Goal: Ask a question

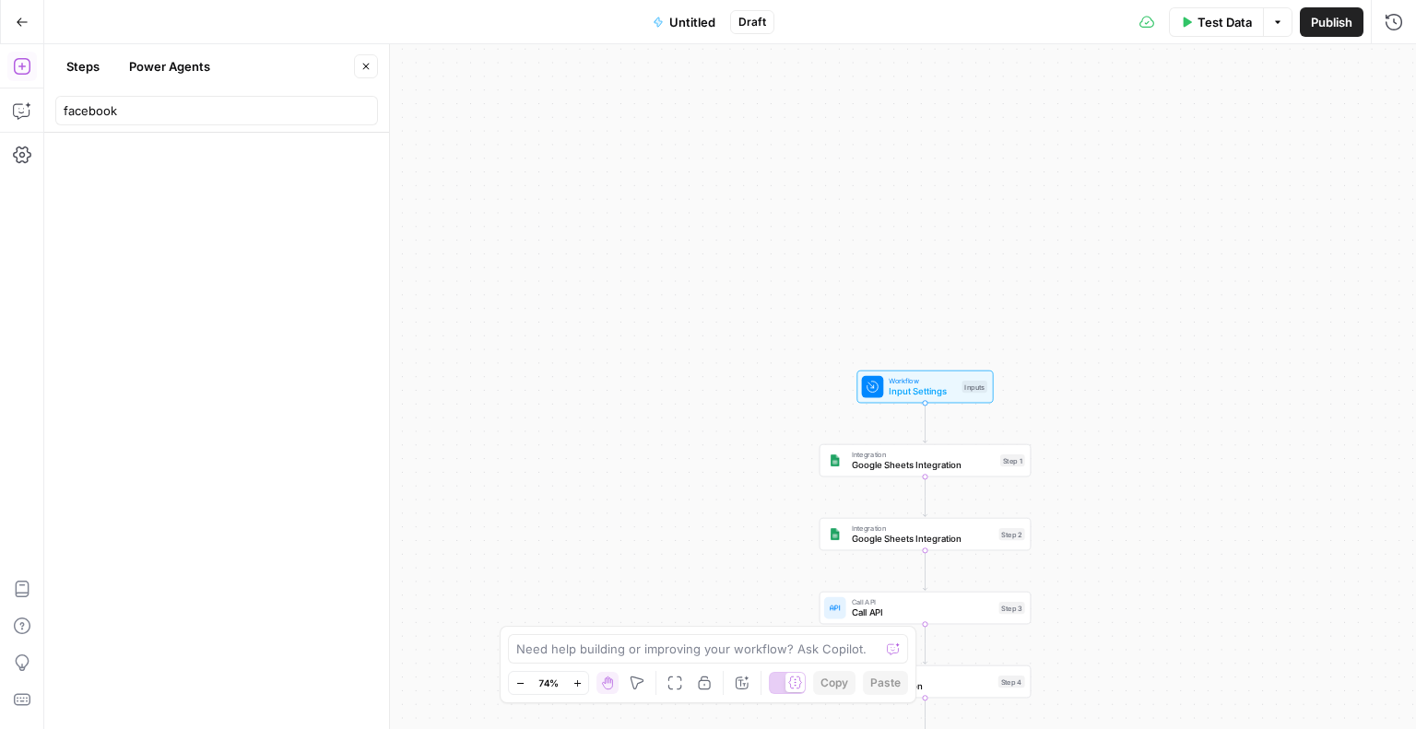
scroll to position [55, 0]
click at [151, 114] on input "facebook" at bounding box center [217, 110] width 306 height 18
type input "f"
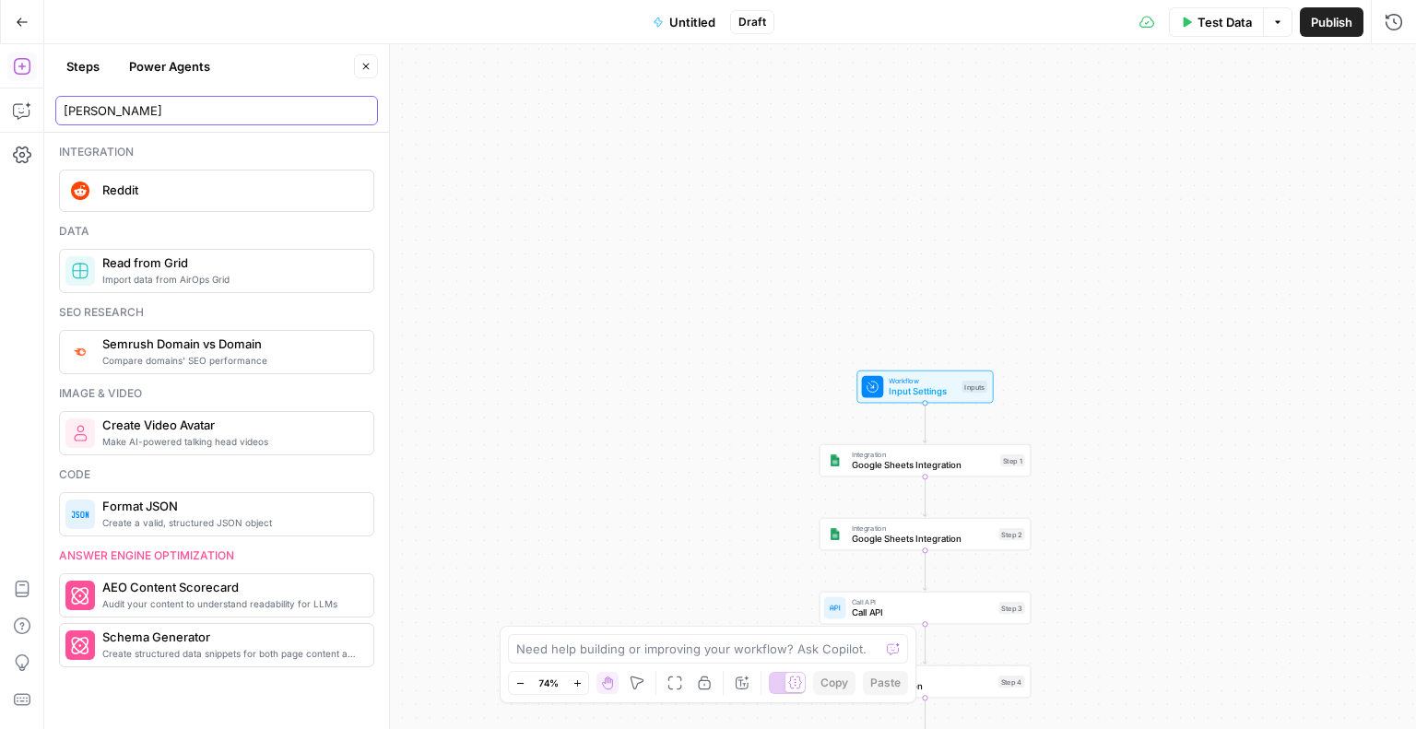
type input "[PERSON_NAME]"
click at [706, 655] on div "Lock/Unlock U" at bounding box center [705, 647] width 83 height 17
click at [550, 650] on textarea at bounding box center [697, 649] width 363 height 18
type textarea "what are my reddit options"
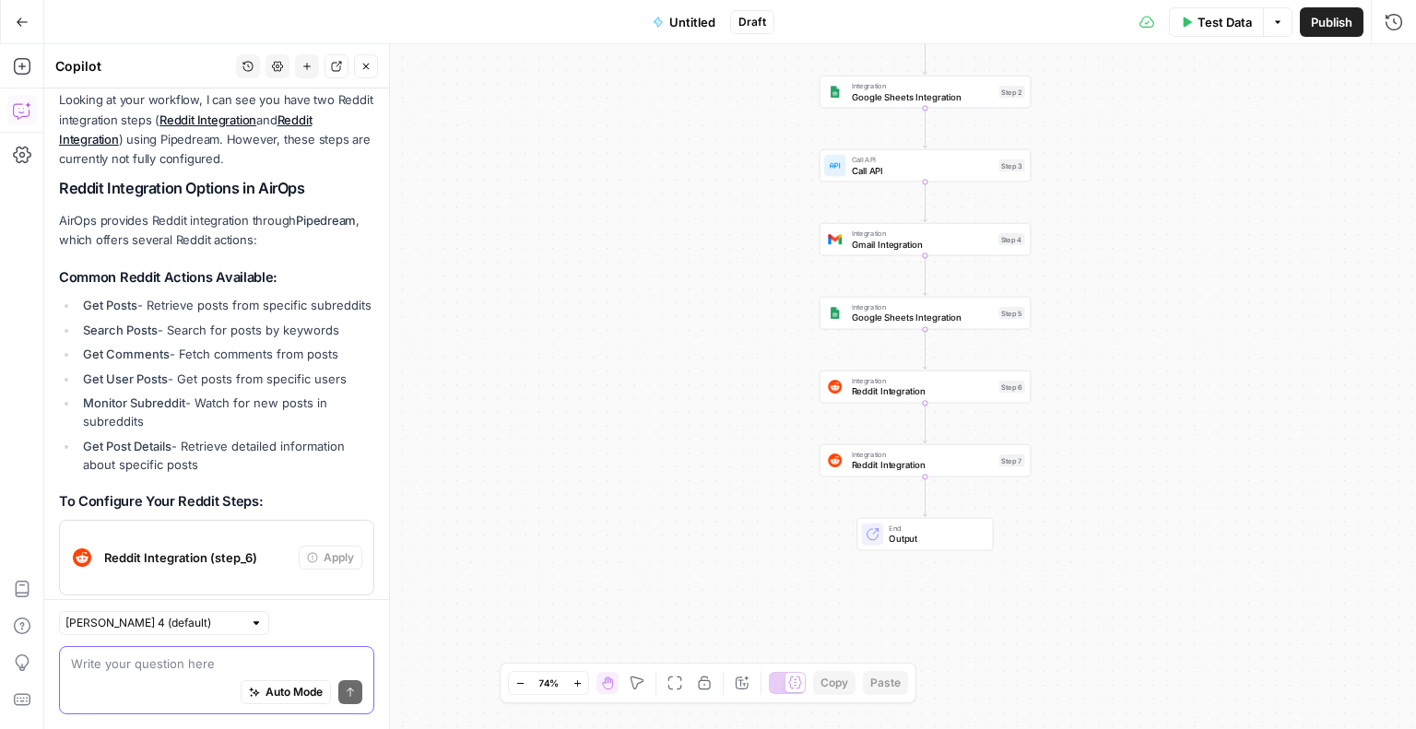
scroll to position [2227, 0]
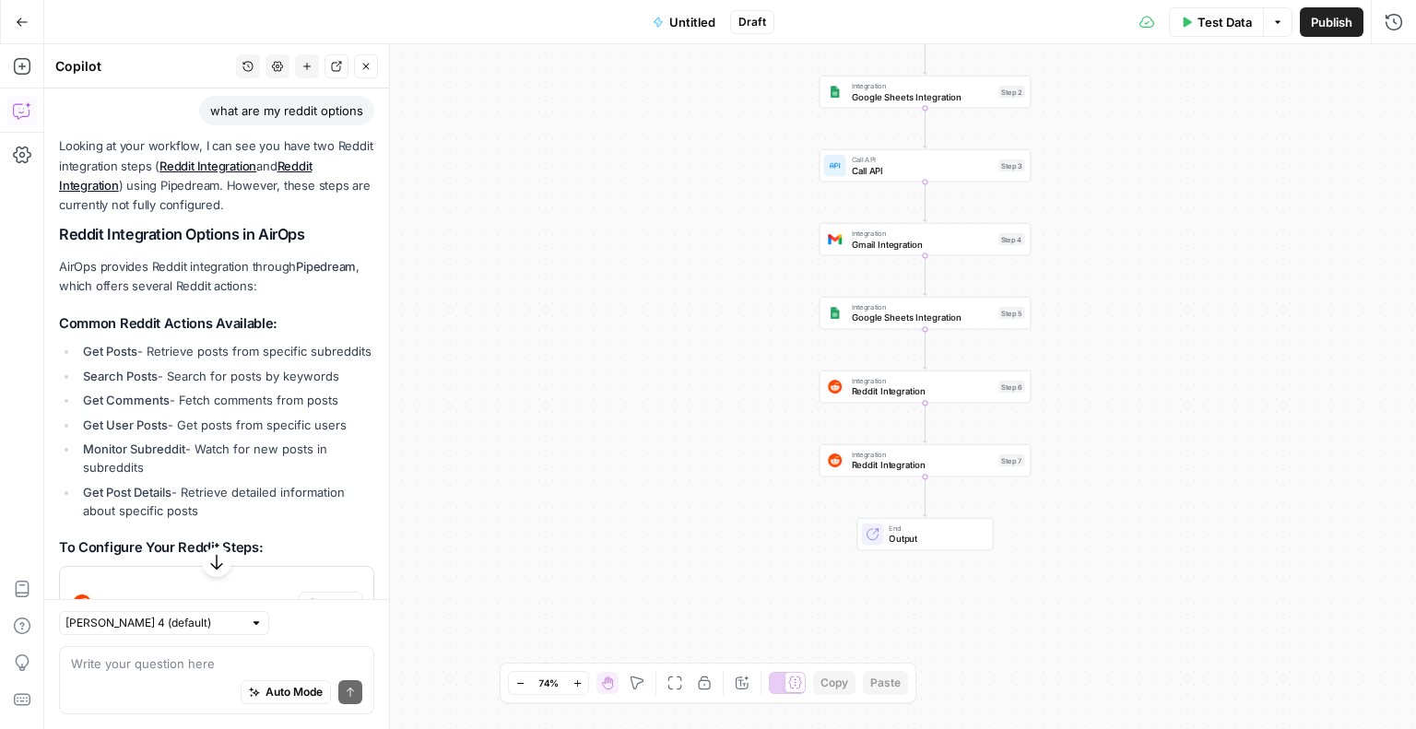
click at [514, 119] on div "Workflow Input Settings Inputs Integration Google Sheets Integration Step 1 Int…" at bounding box center [730, 386] width 1372 height 685
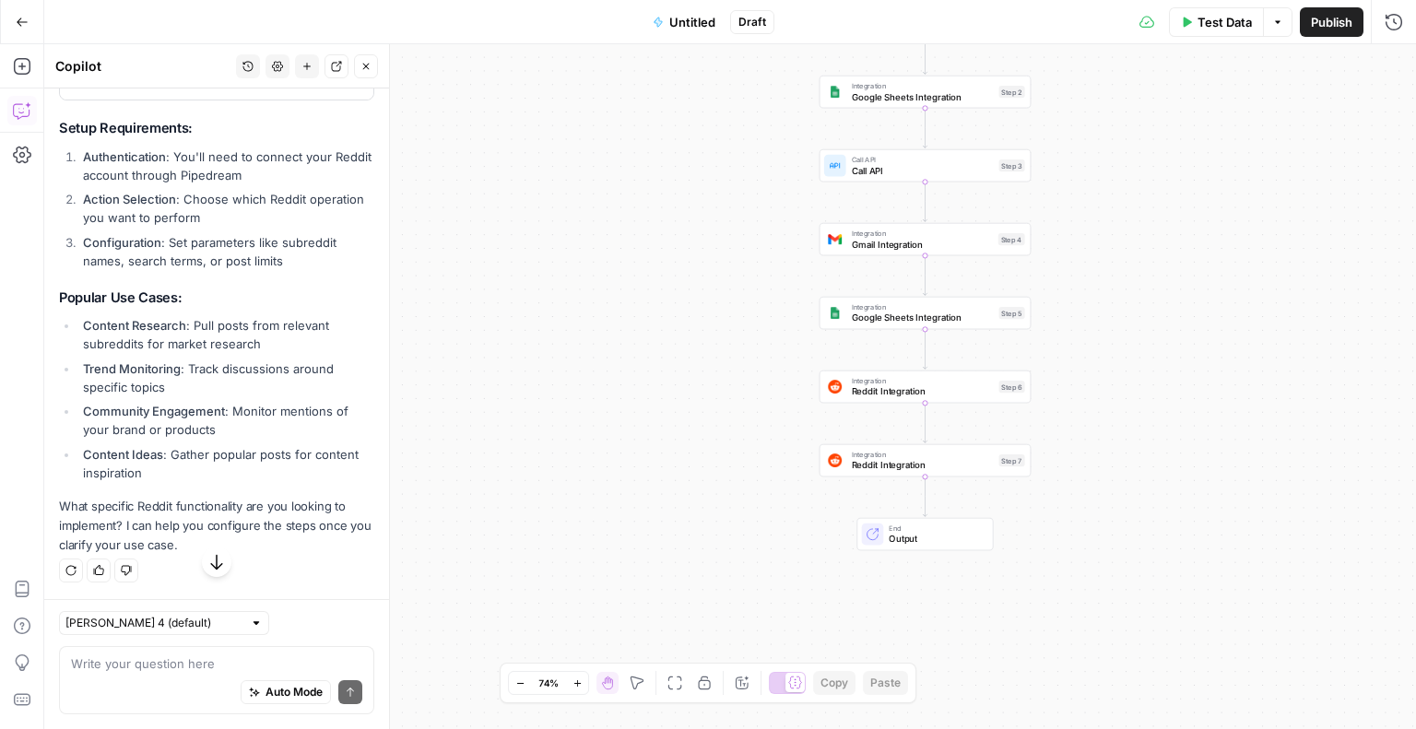
scroll to position [2780, 0]
click at [21, 16] on icon "button" at bounding box center [22, 22] width 13 height 13
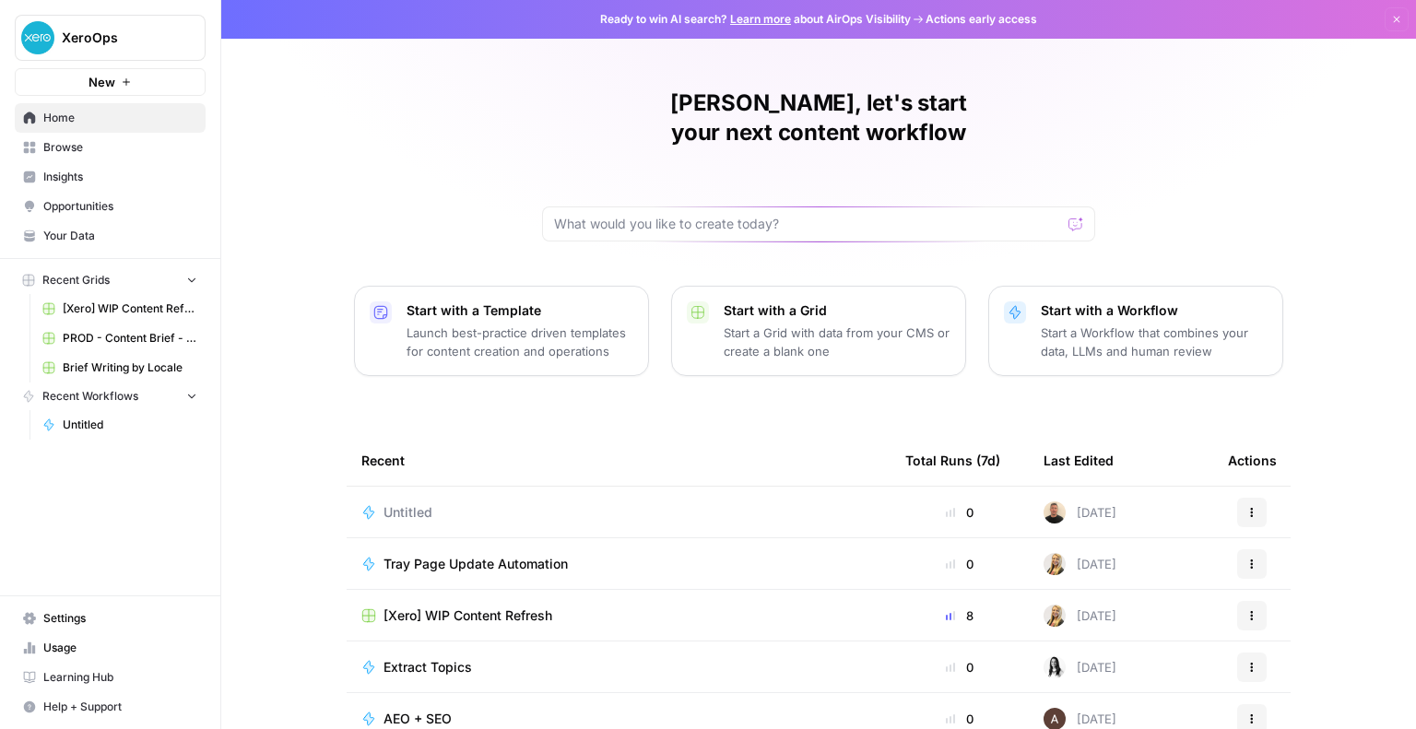
click at [487, 504] on div "Untitled" at bounding box center [618, 513] width 515 height 18
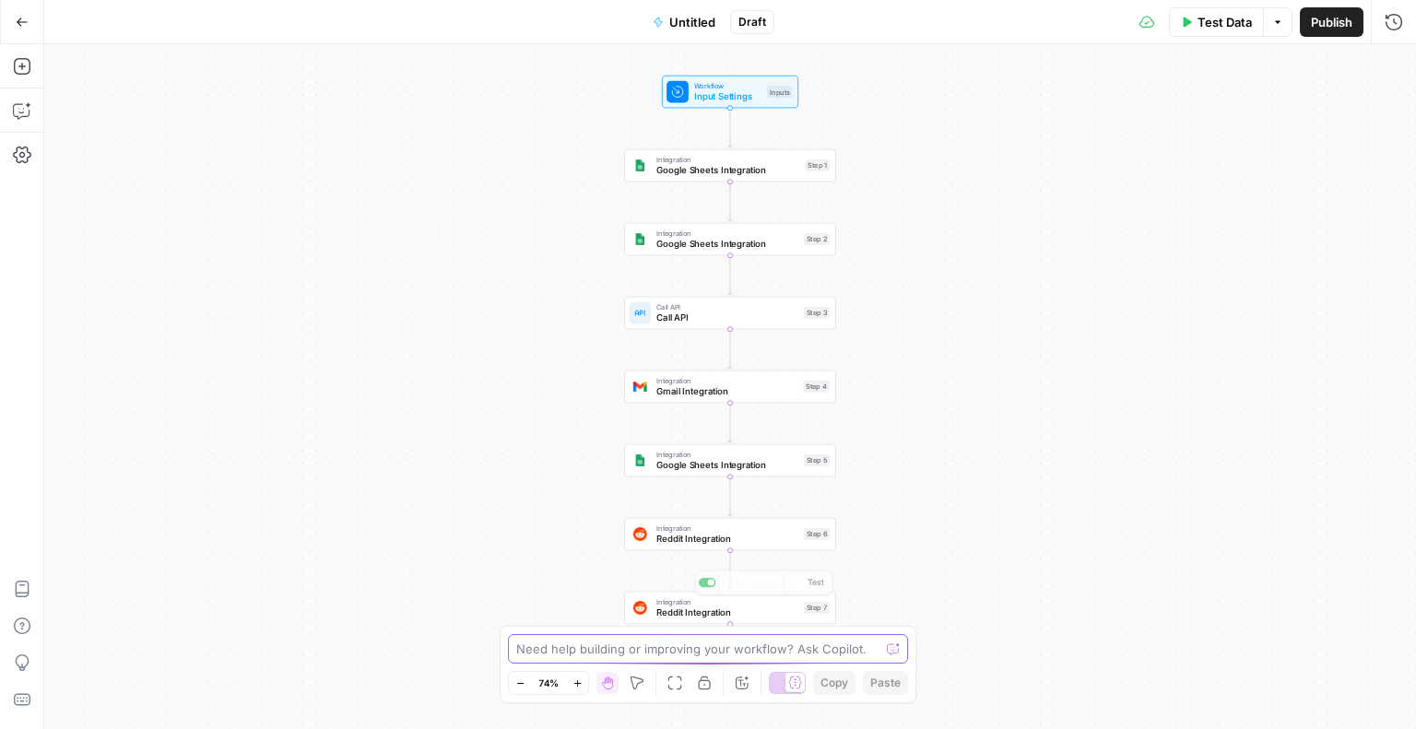
click at [645, 654] on textarea at bounding box center [697, 649] width 363 height 18
type textarea "what are my linkedin options"
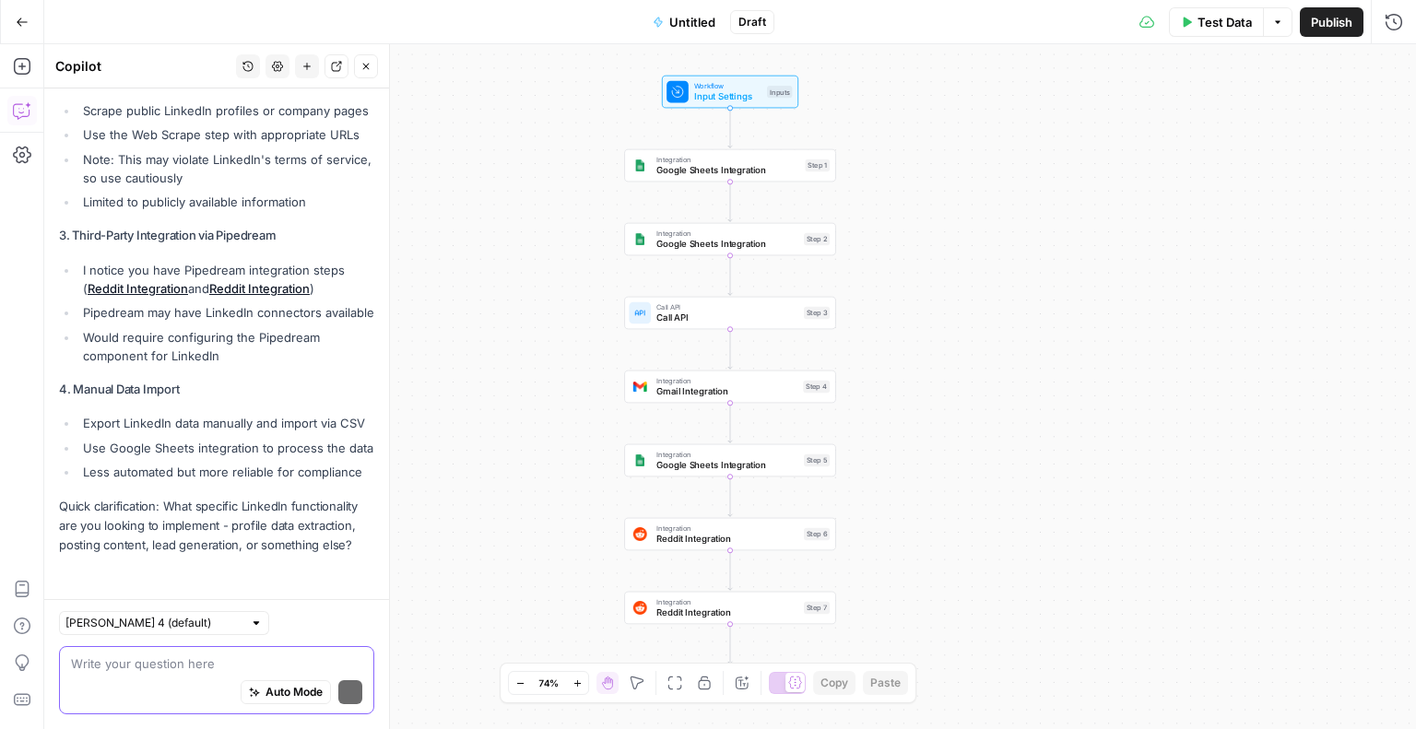
scroll to position [687, 0]
click at [150, 667] on textarea at bounding box center [216, 664] width 291 height 18
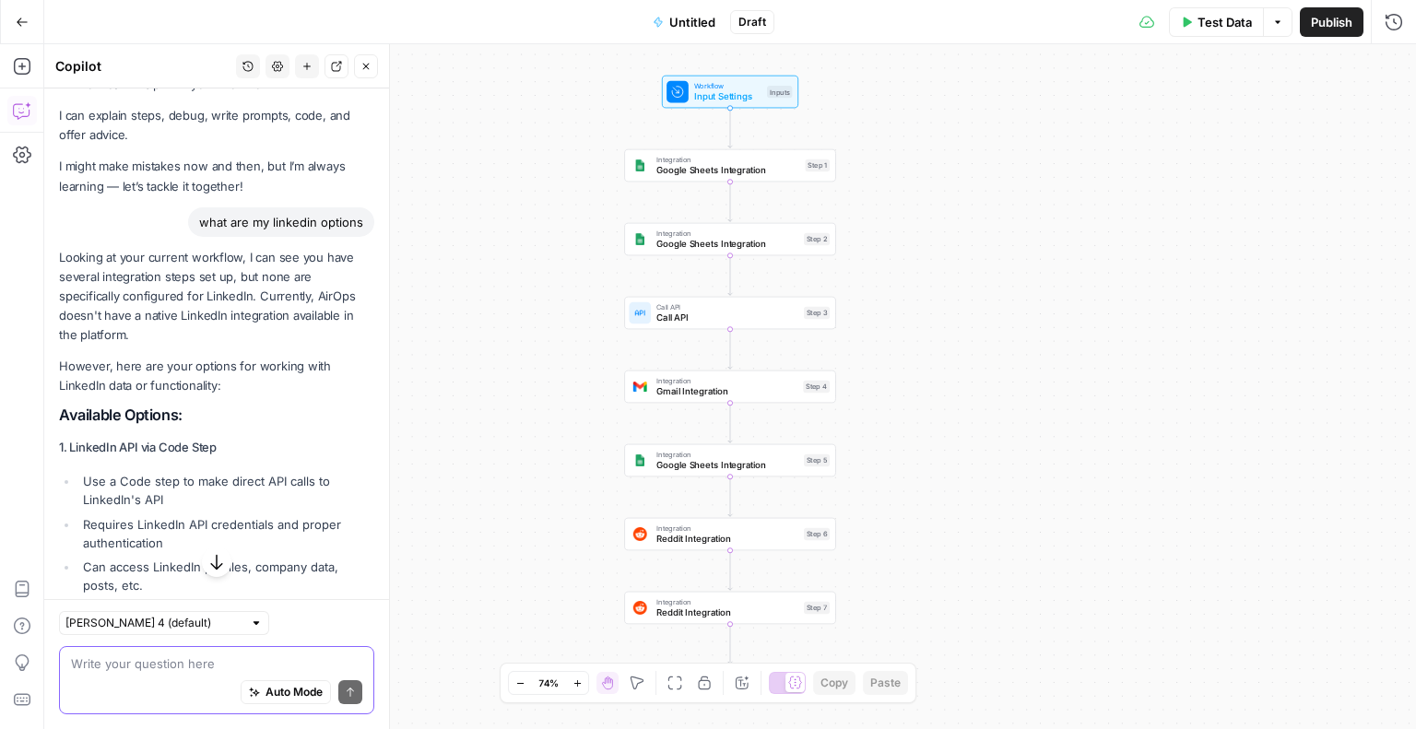
scroll to position [0, 0]
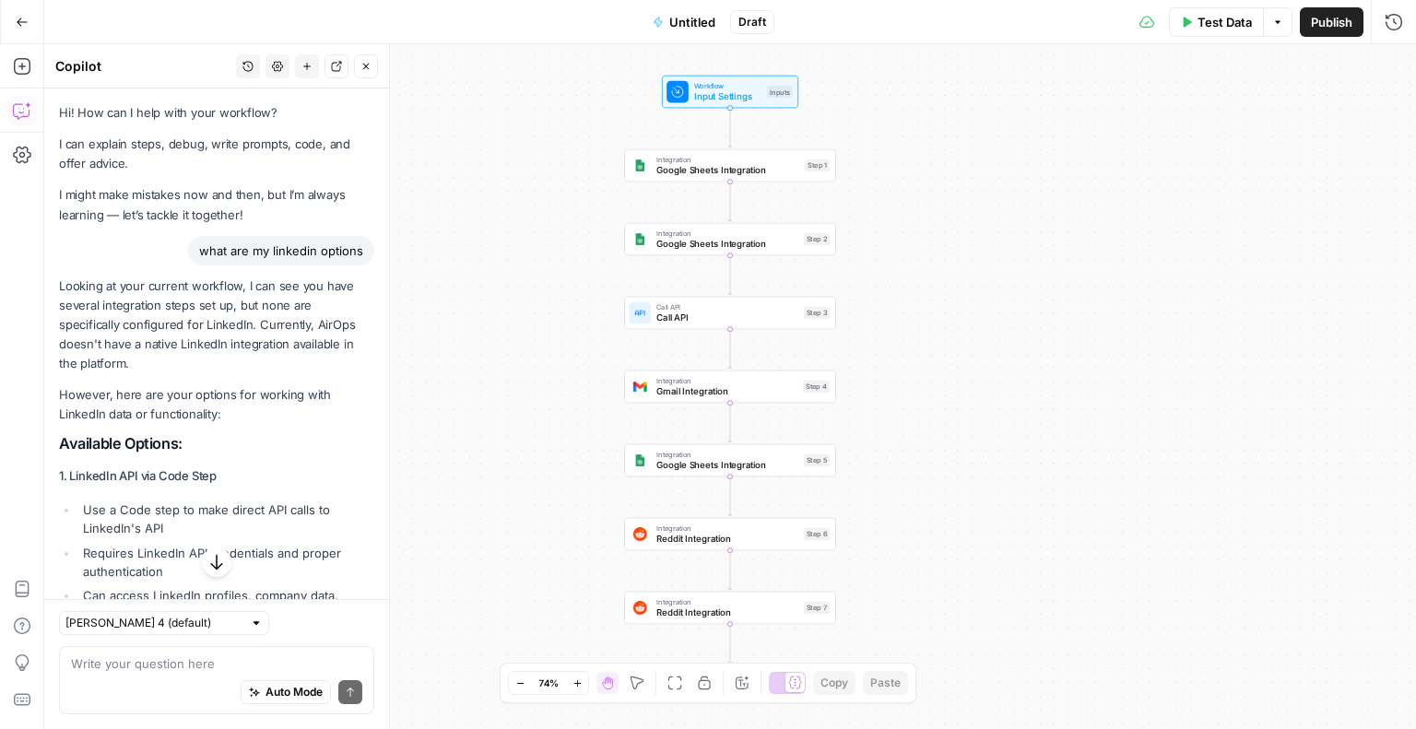
click at [421, 575] on div "Workflow Input Settings Inputs Integration Google Sheets Integration Step 1 Int…" at bounding box center [730, 386] width 1372 height 685
click at [454, 493] on div "Workflow Input Settings Inputs Integration Google Sheets Integration Step 1 Int…" at bounding box center [730, 386] width 1372 height 685
click at [18, 65] on icon "button" at bounding box center [22, 66] width 18 height 18
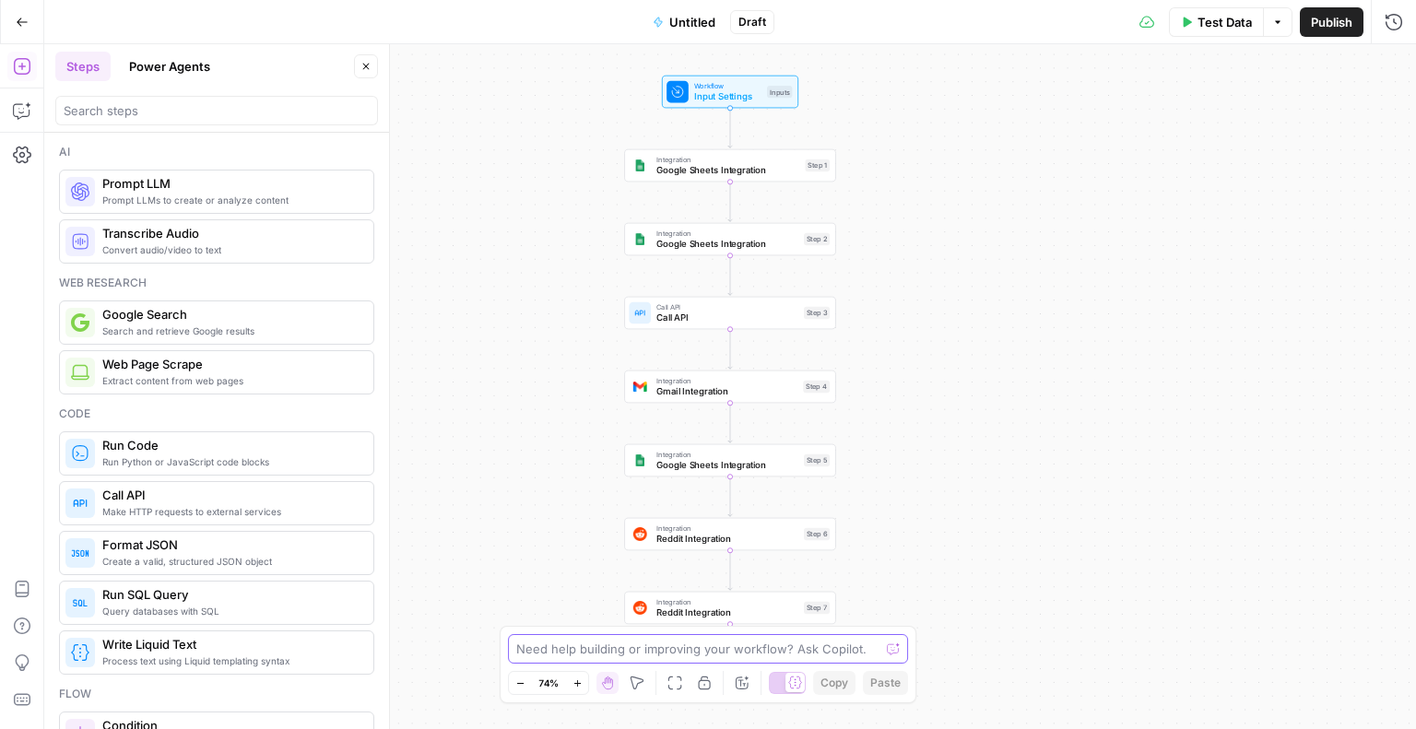
click at [564, 653] on textarea at bounding box center [697, 649] width 363 height 18
type textarea "reddit"
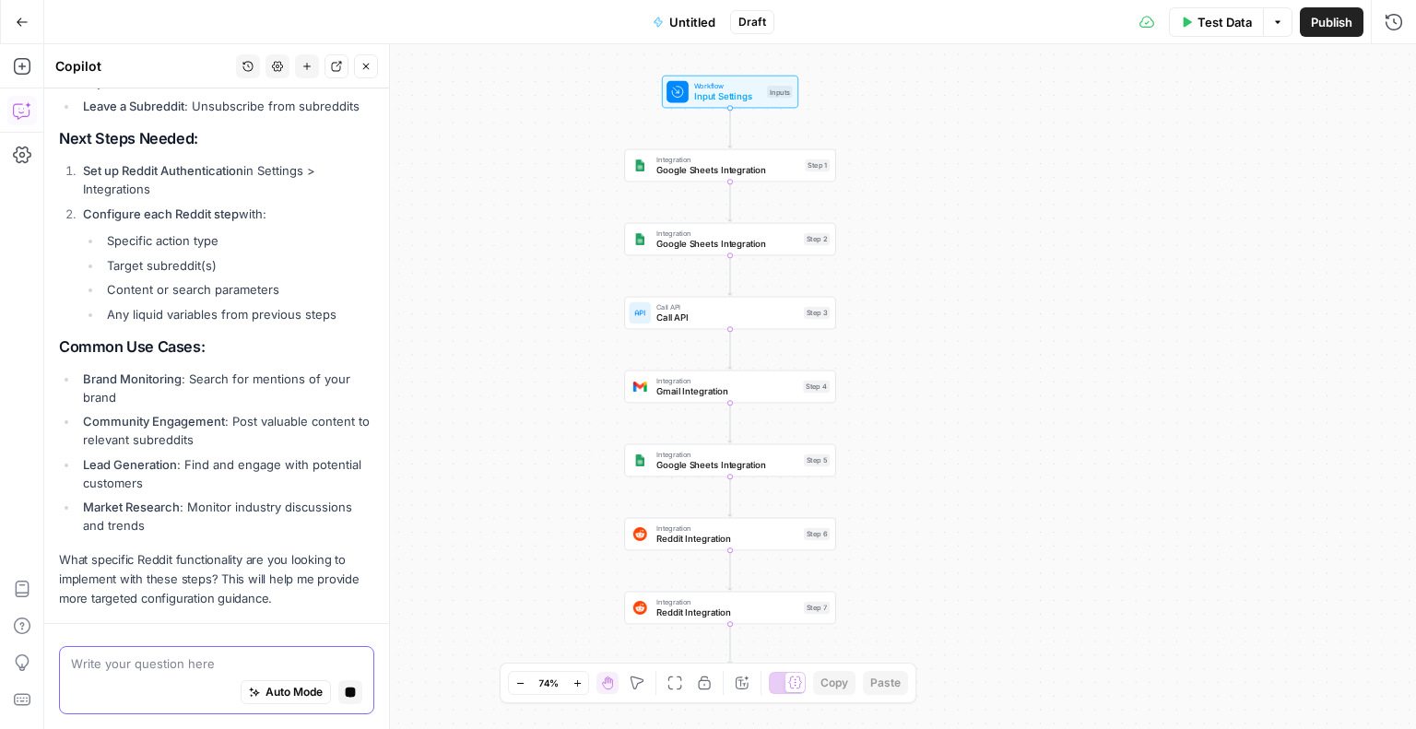
scroll to position [1837, 0]
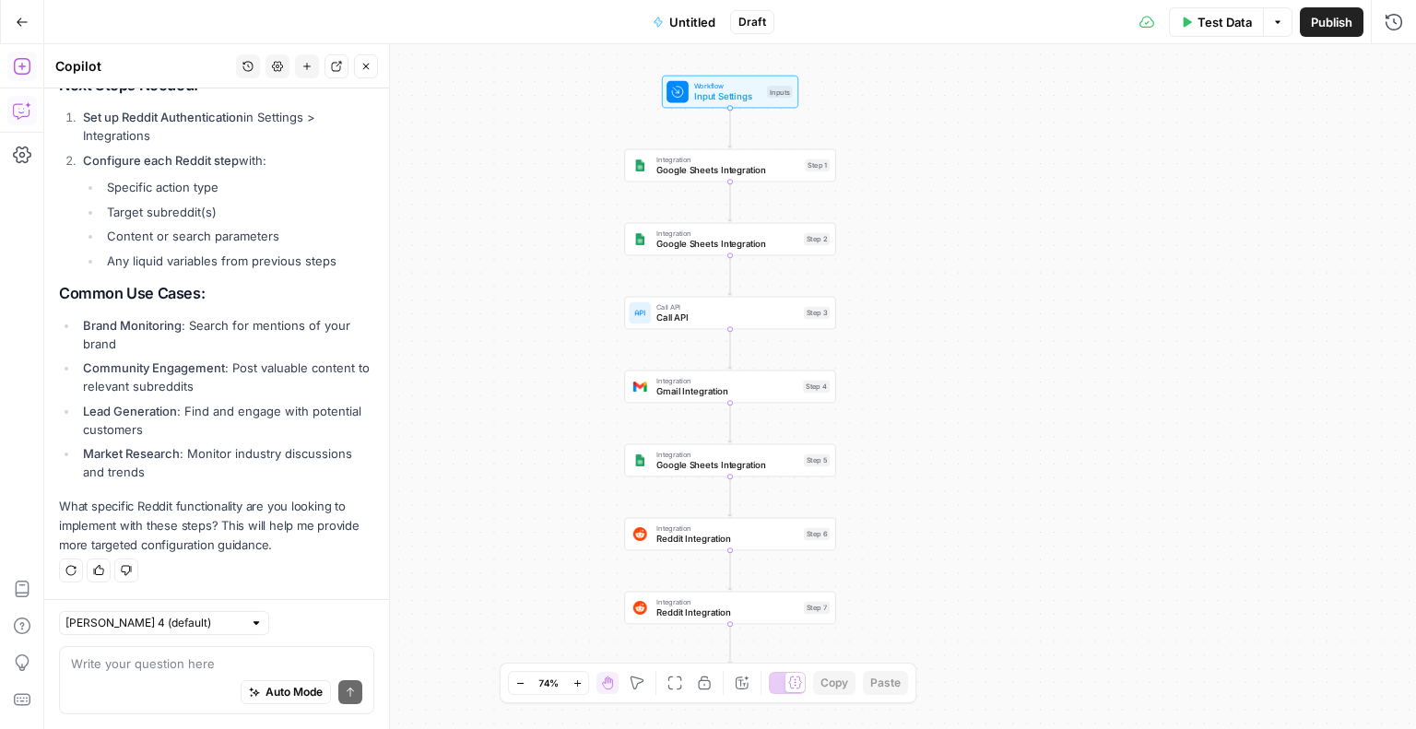
click at [18, 65] on icon "button" at bounding box center [22, 66] width 18 height 18
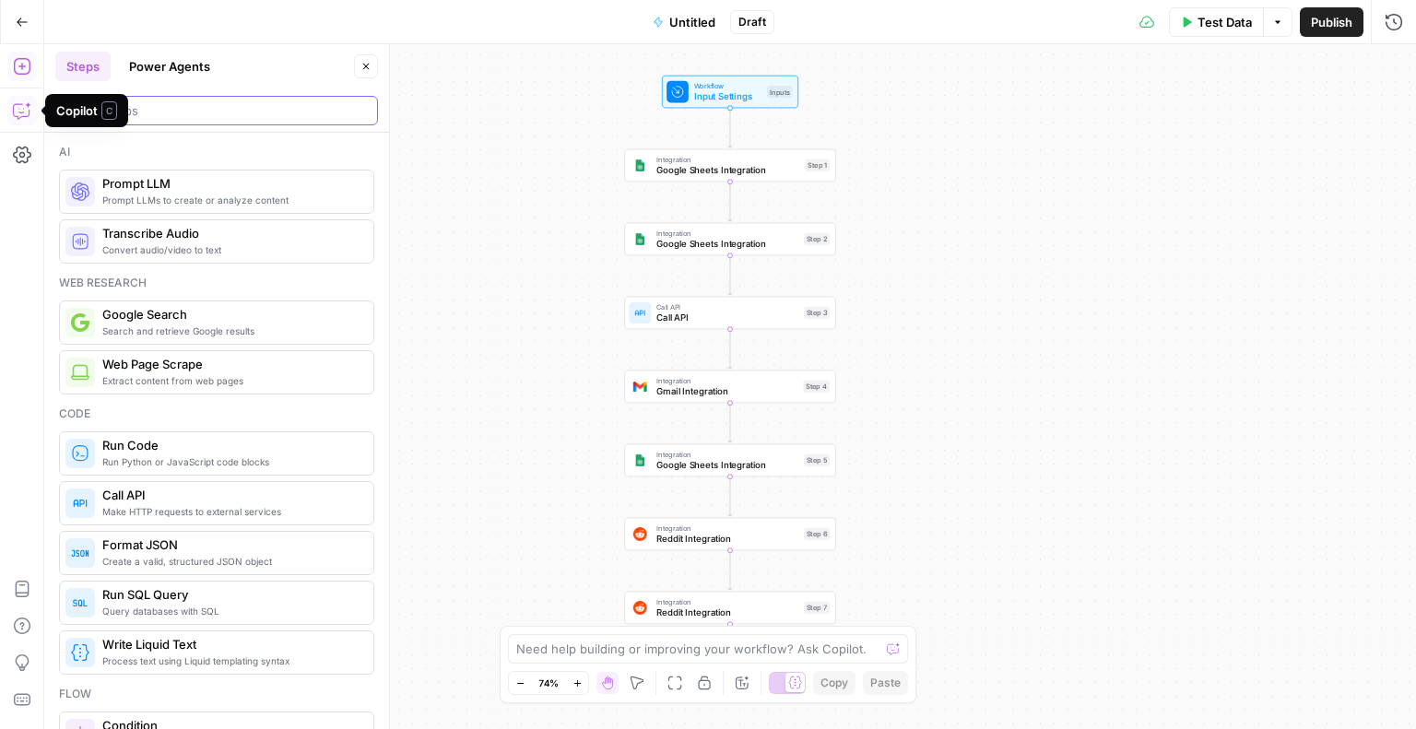
click at [191, 108] on input "search" at bounding box center [217, 110] width 306 height 18
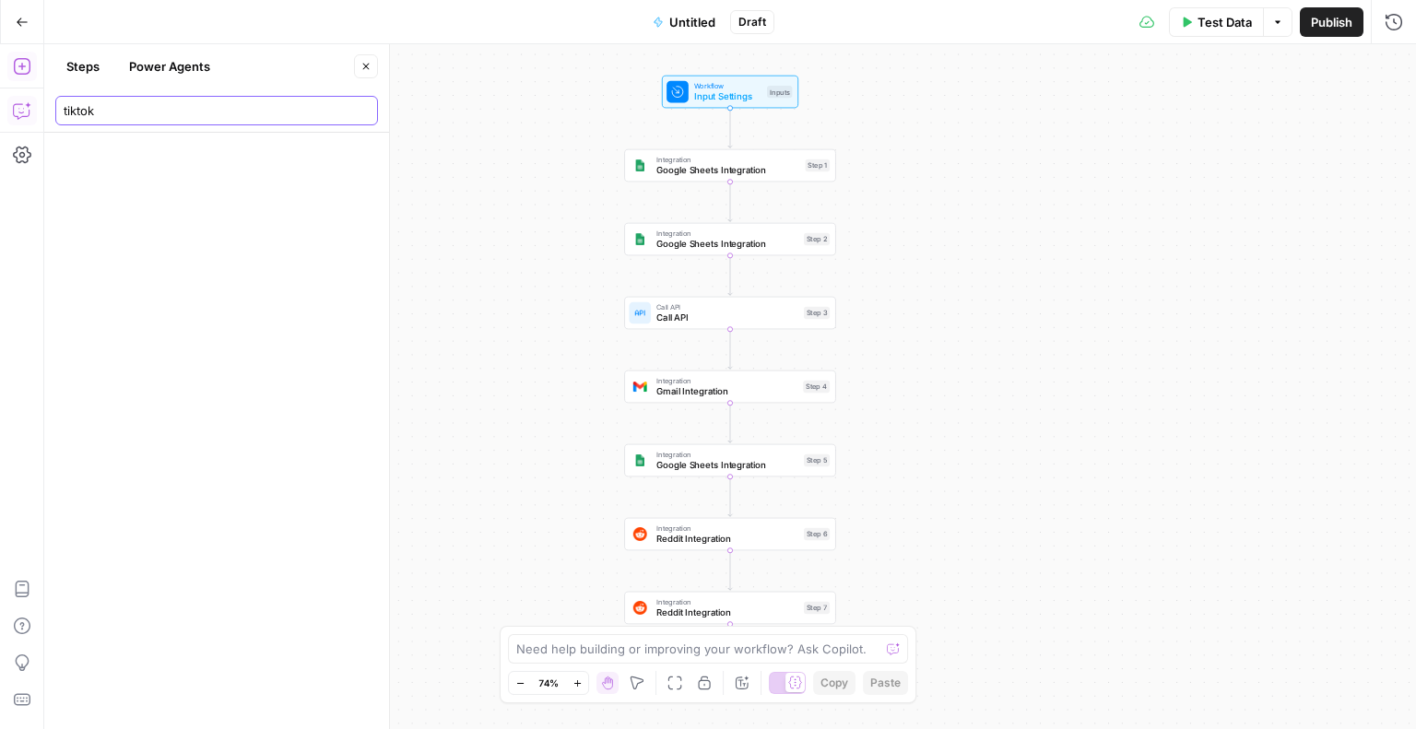
drag, startPoint x: 109, startPoint y: 110, endPoint x: 0, endPoint y: 102, distance: 109.1
click at [0, 102] on body "XeroOps New Home Browse Insights Opportunities Your Data Recent Grids [Xero] WI…" at bounding box center [708, 364] width 1416 height 729
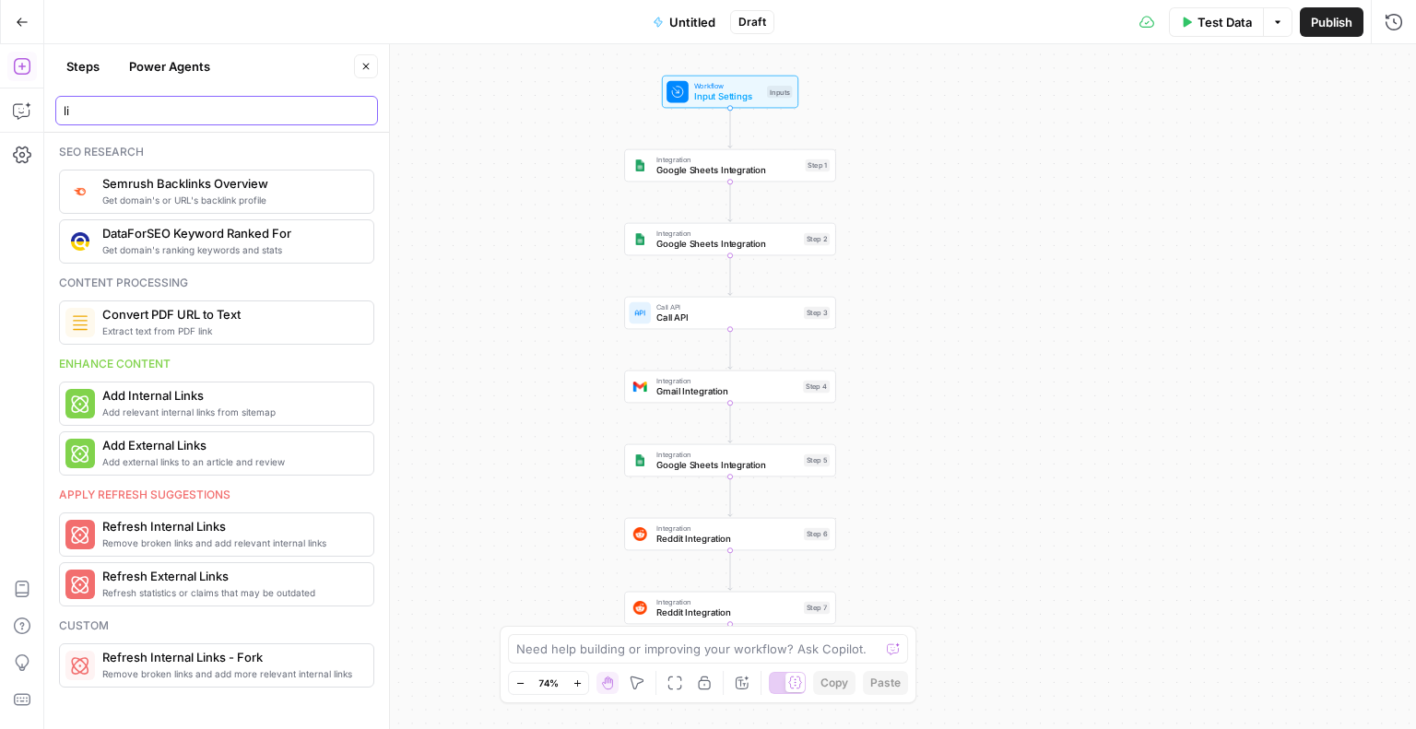
type input "l"
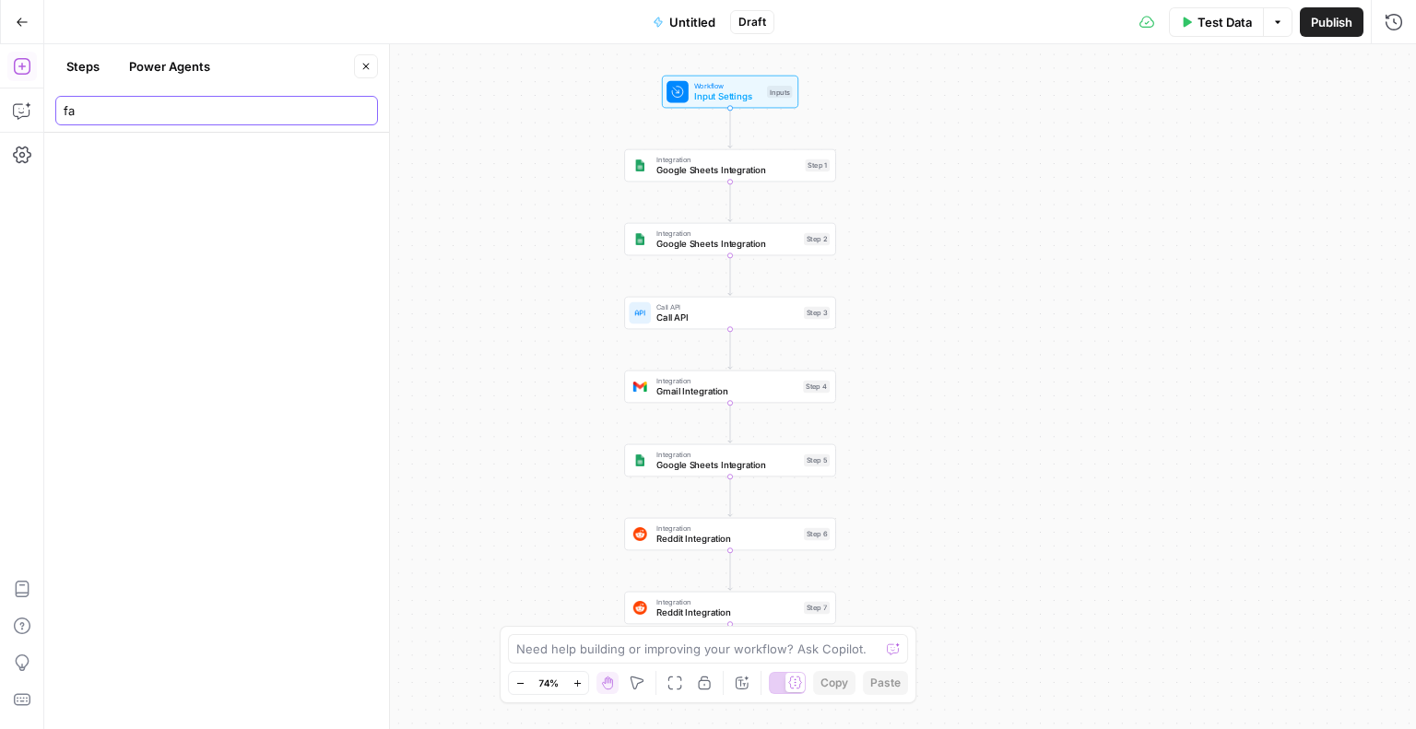
type input "f"
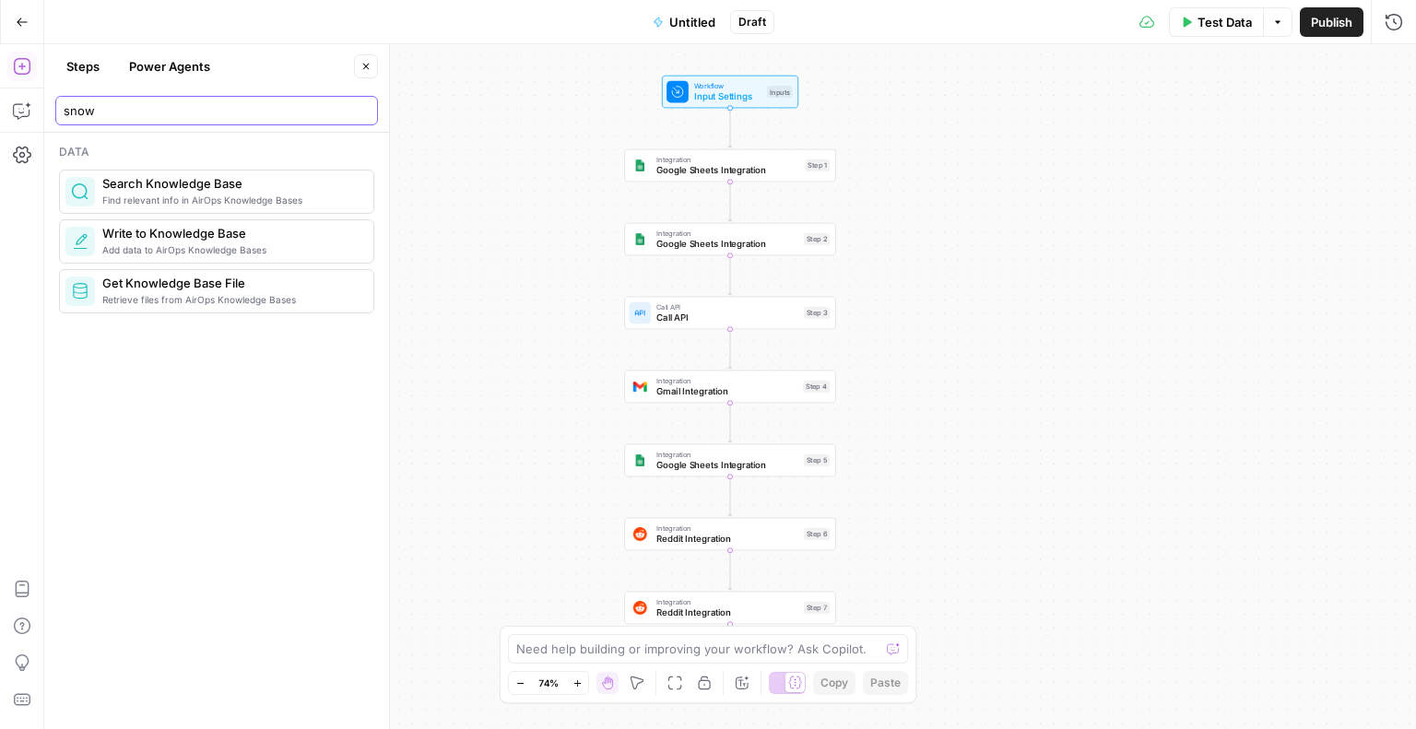
type input "snow"
click at [360, 110] on input "snow" at bounding box center [217, 110] width 306 height 18
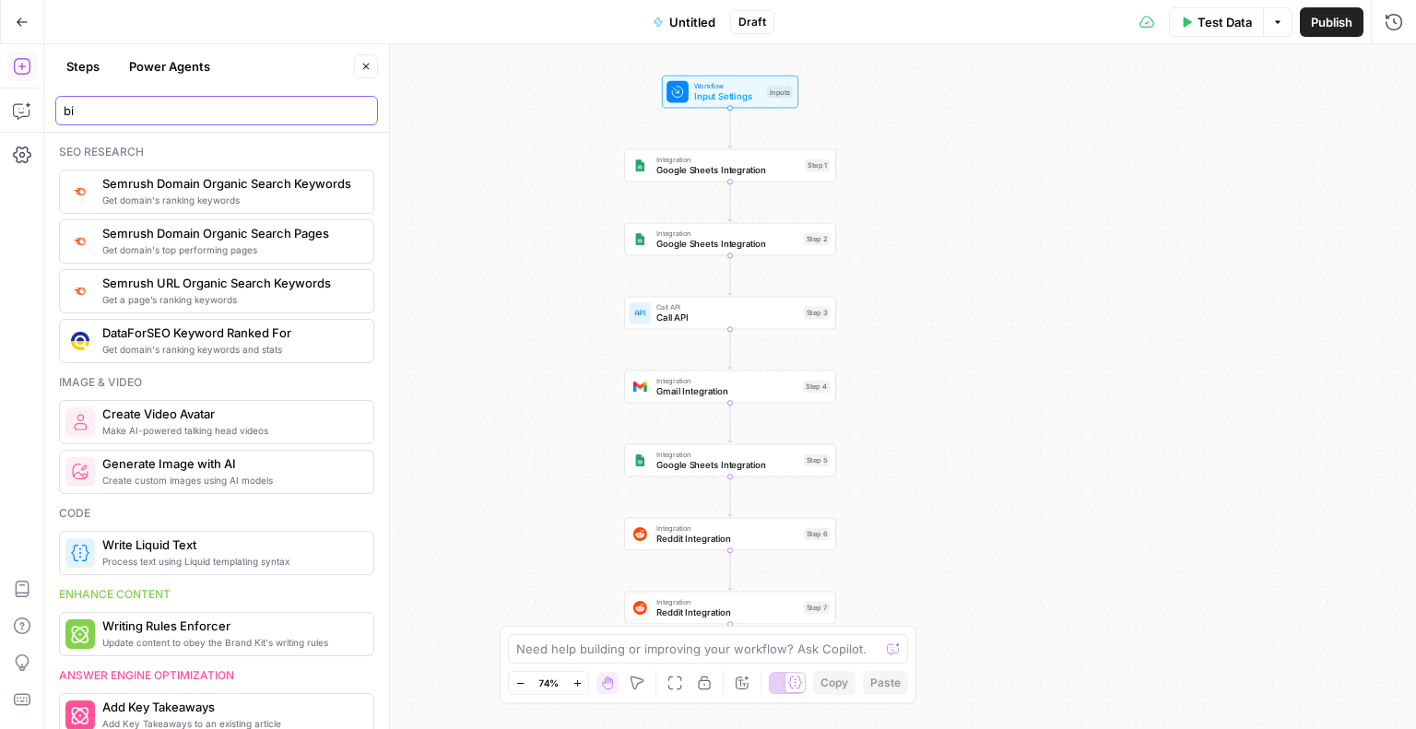
type input "b"
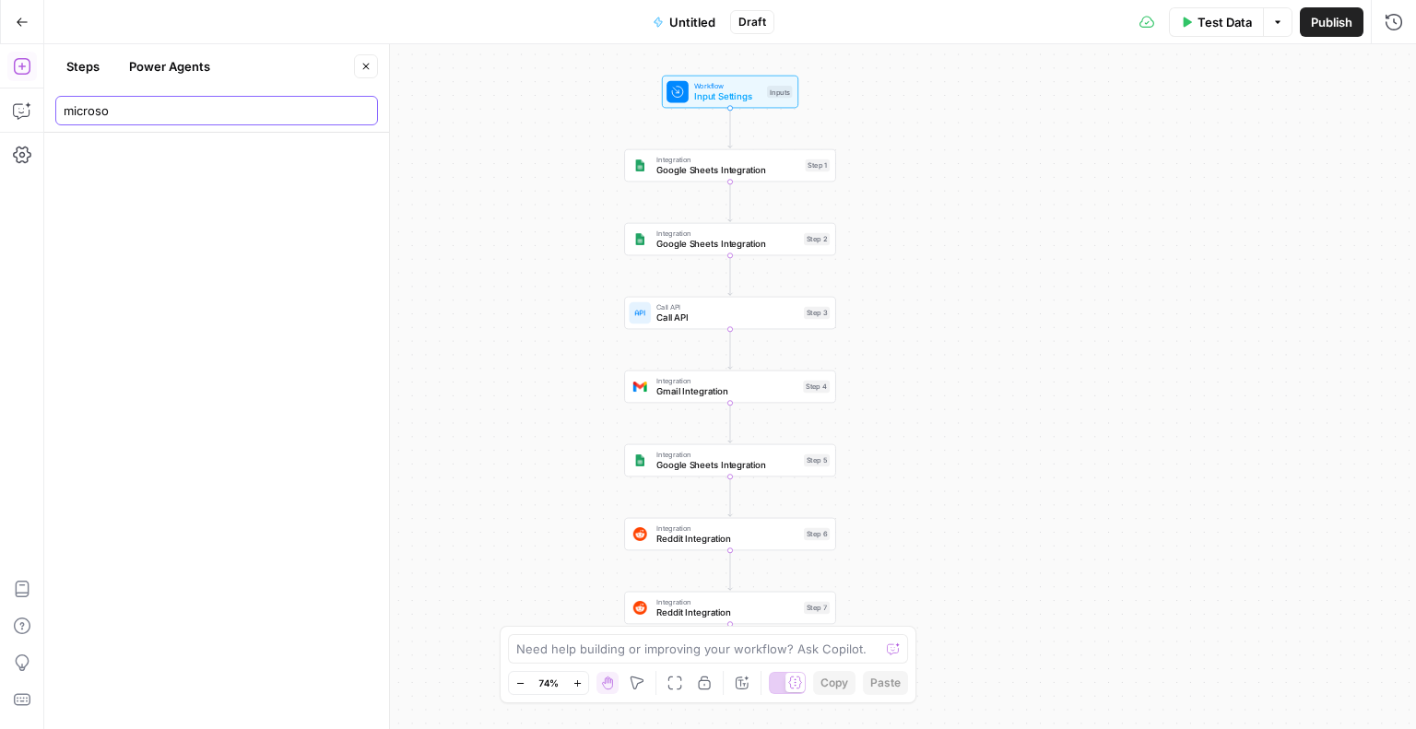
type input "microso"
click at [586, 649] on textarea at bounding box center [697, 649] width 363 height 18
type textarea "can i connect to microsoft ads"
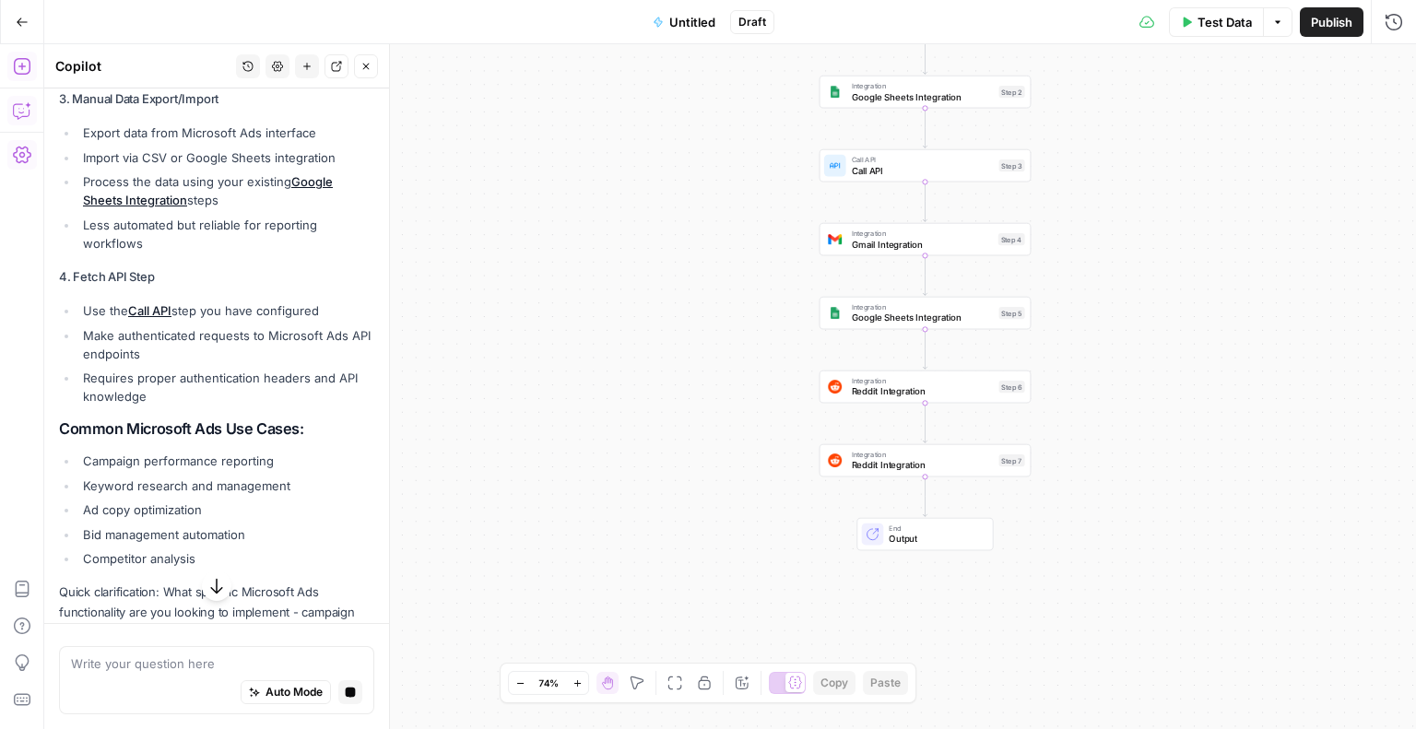
scroll to position [2788, 0]
